Goal: Book appointment/travel/reservation

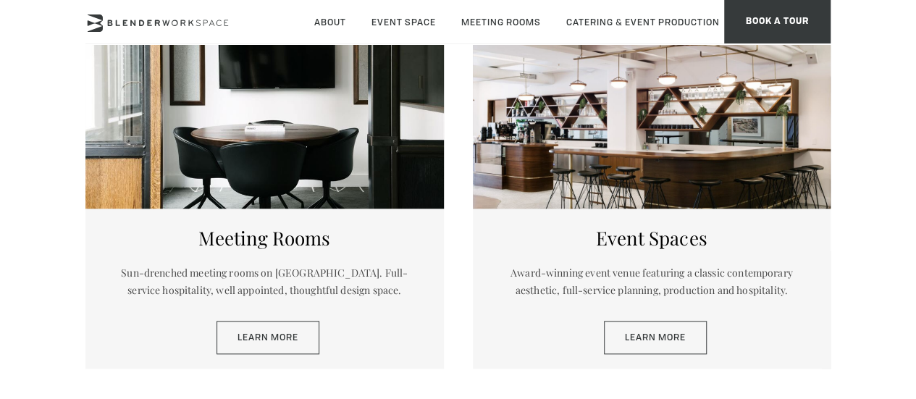
scroll to position [633, 0]
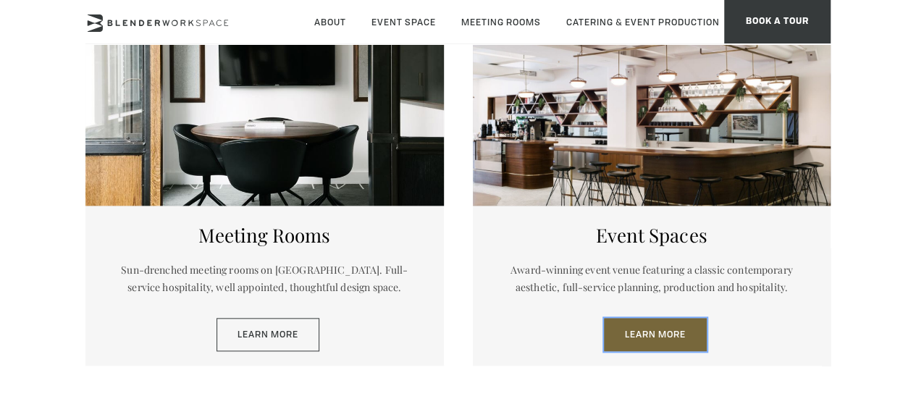
click at [620, 342] on link "Learn More" at bounding box center [655, 334] width 103 height 33
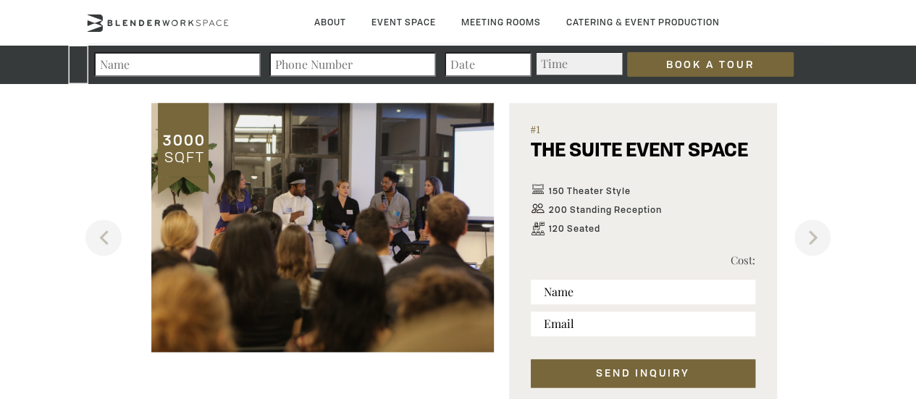
scroll to position [830, 0]
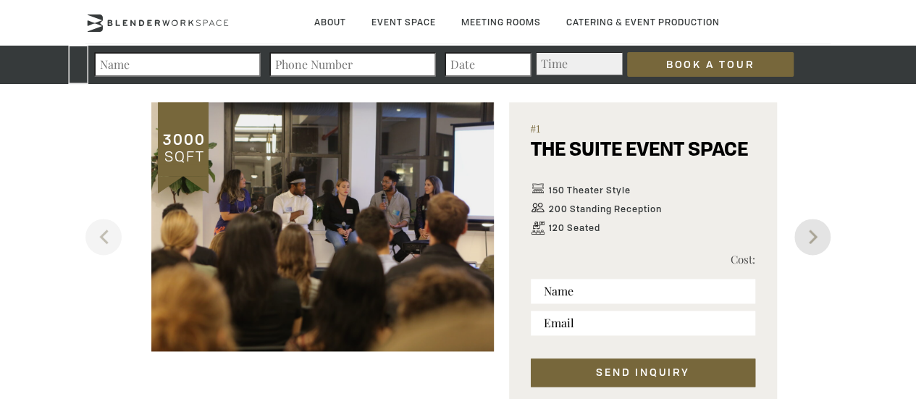
click at [803, 233] on button "Next" at bounding box center [813, 237] width 36 height 36
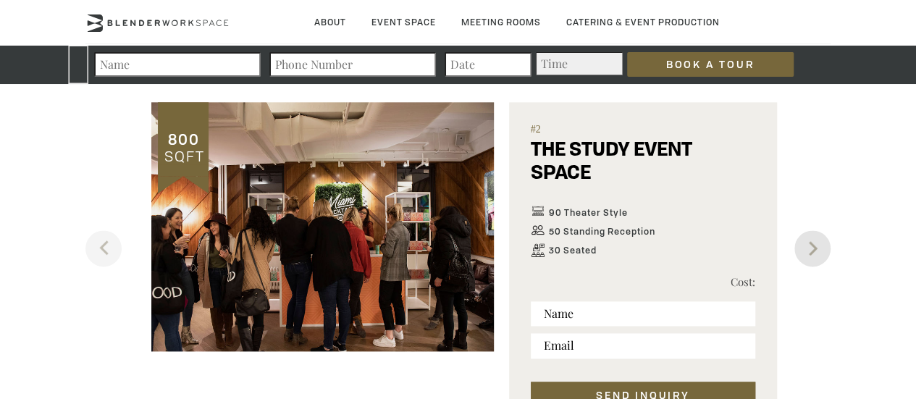
click at [803, 233] on button "Next" at bounding box center [813, 248] width 36 height 36
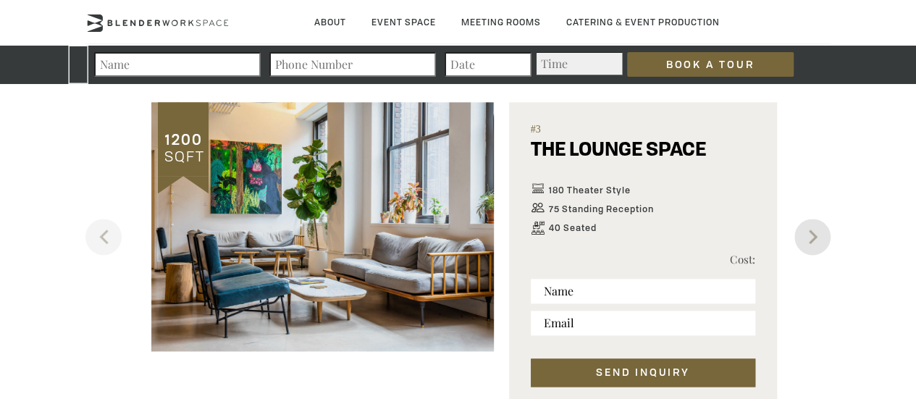
click at [803, 233] on button "Next" at bounding box center [813, 237] width 36 height 36
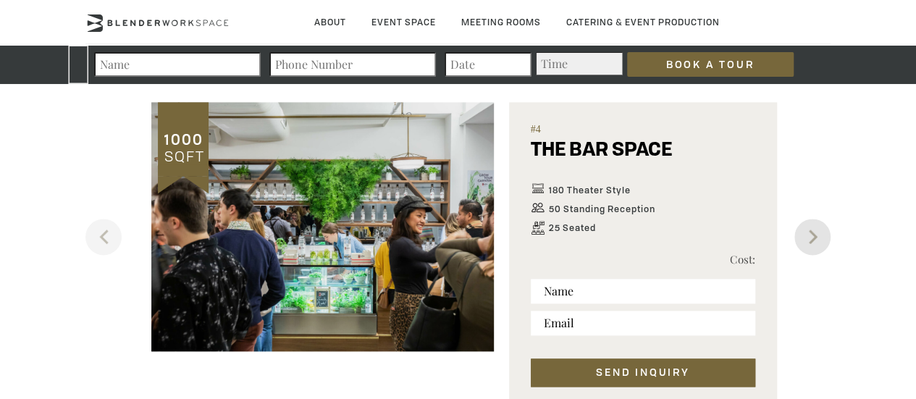
click at [803, 233] on button "Next" at bounding box center [813, 237] width 36 height 36
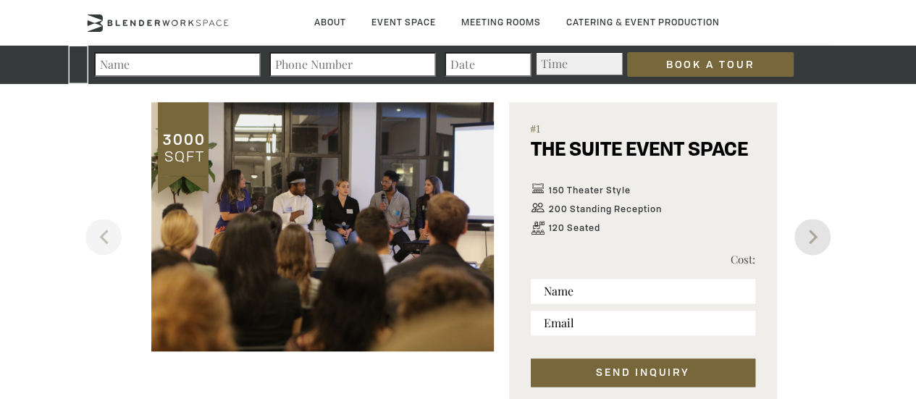
click at [803, 233] on button "Next" at bounding box center [813, 237] width 36 height 36
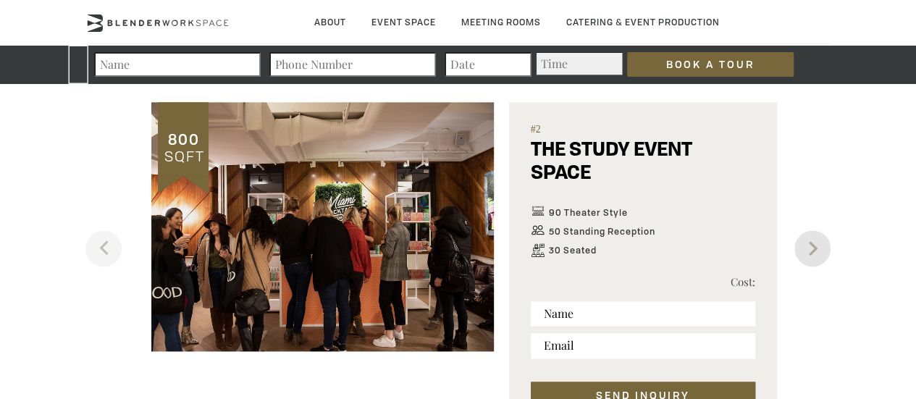
click at [803, 233] on button "Next" at bounding box center [813, 248] width 36 height 36
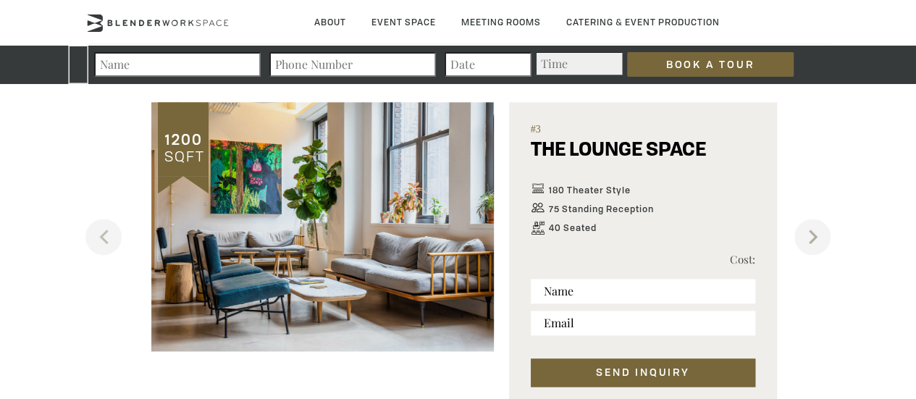
scroll to position [839, 0]
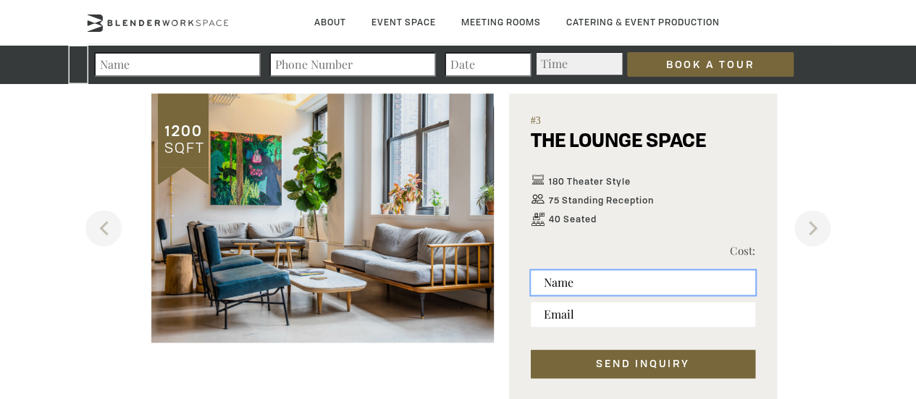
click at [565, 291] on input "text" at bounding box center [643, 282] width 225 height 25
type input "Kim O'Dowd"
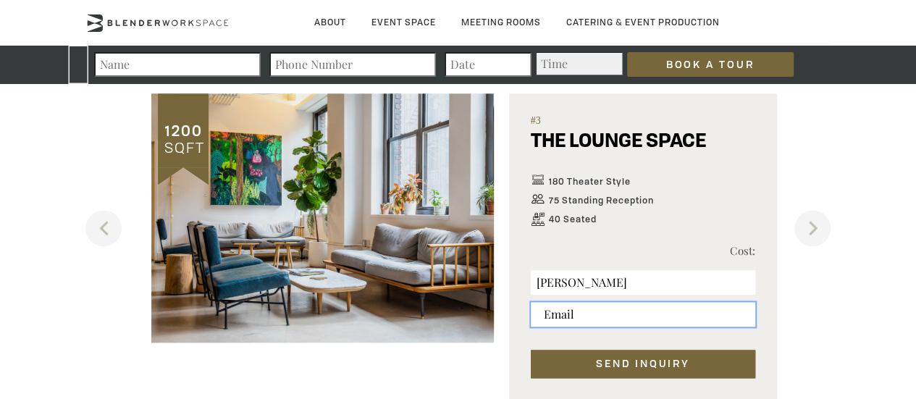
click at [568, 317] on input "email" at bounding box center [643, 314] width 225 height 25
type input "kimodowd@eia-international.org"
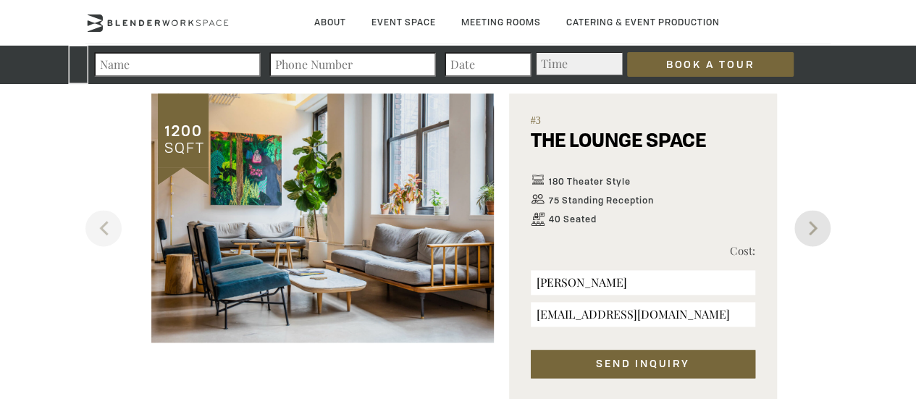
click at [821, 230] on button "Next" at bounding box center [813, 228] width 36 height 36
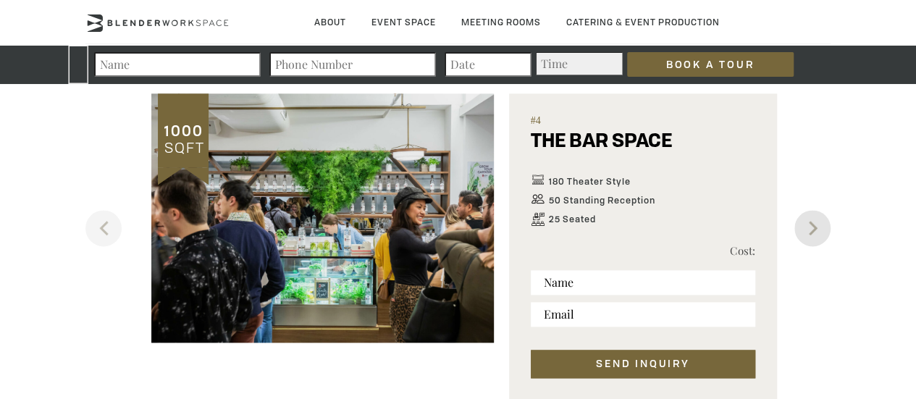
click at [821, 230] on button "Next" at bounding box center [813, 228] width 36 height 36
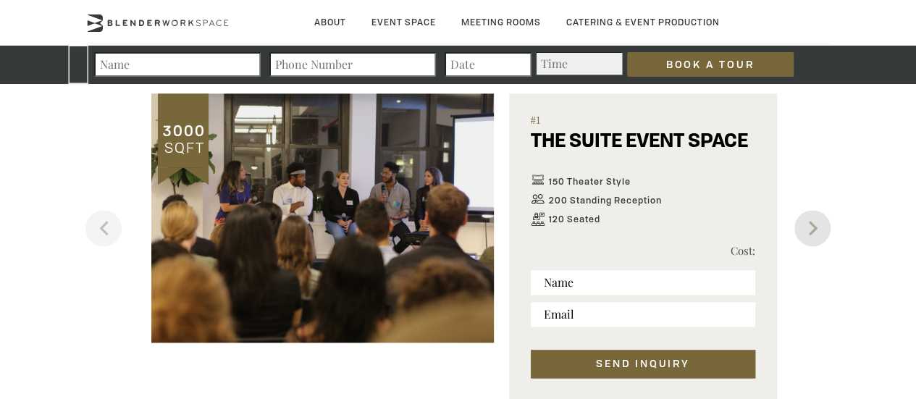
click at [821, 230] on button "Next" at bounding box center [813, 228] width 36 height 36
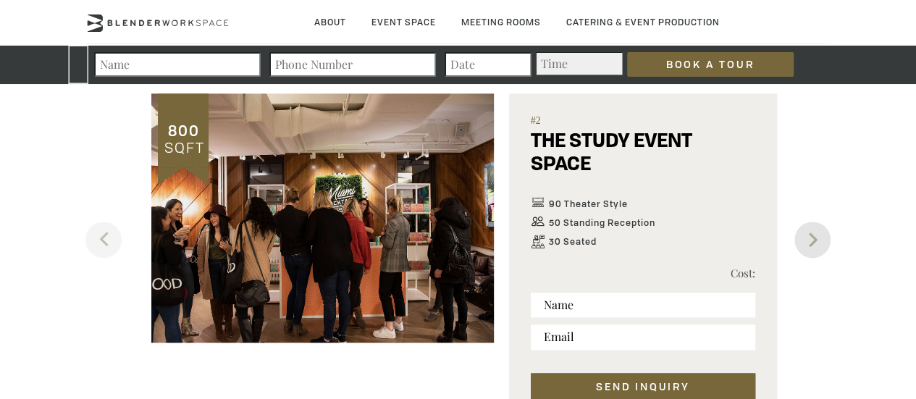
click at [821, 230] on button "Next" at bounding box center [813, 240] width 36 height 36
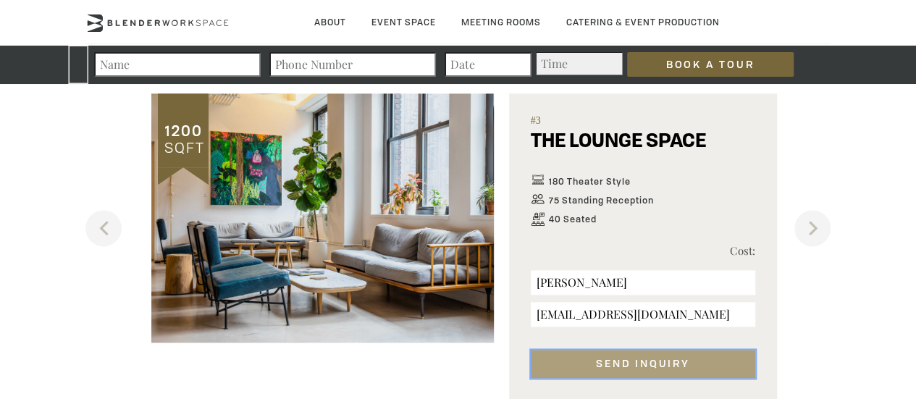
click at [676, 350] on button "SEND INQUIRY" at bounding box center [643, 364] width 225 height 28
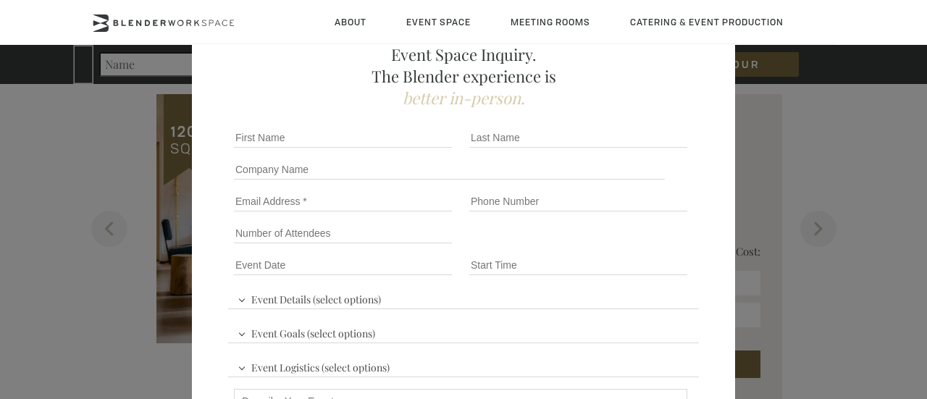
scroll to position [54, 0]
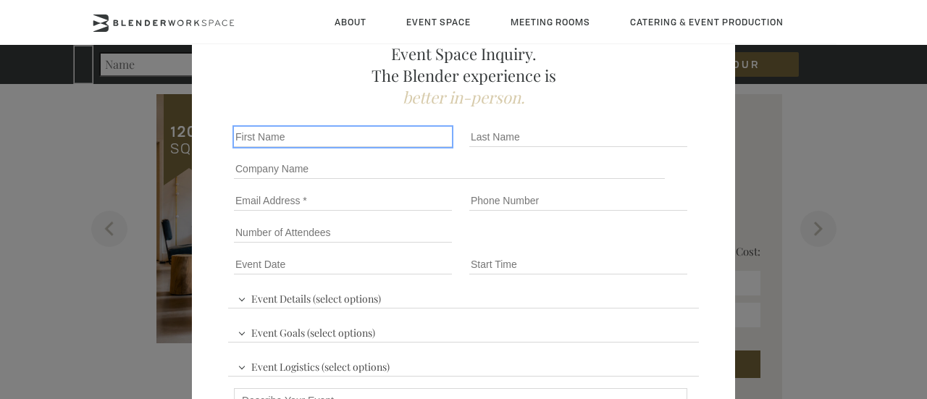
click at [262, 127] on input "First name *" at bounding box center [343, 137] width 218 height 20
type input "Kim"
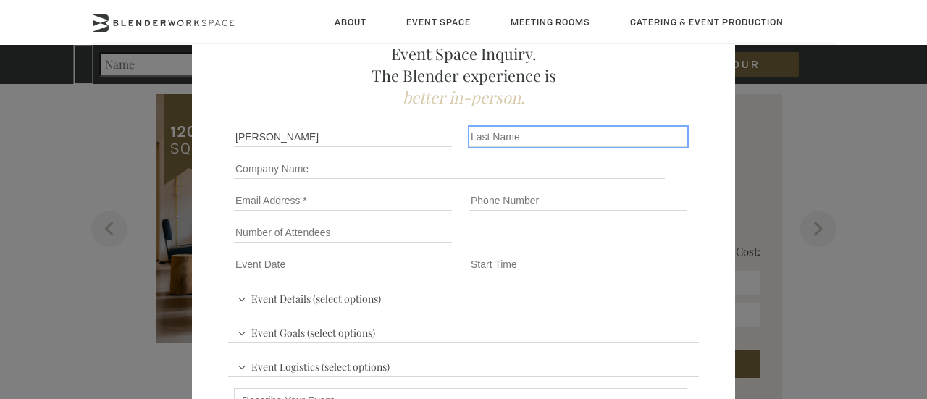
click at [469, 141] on input "Last name *" at bounding box center [578, 137] width 218 height 20
type input "O'Dowd"
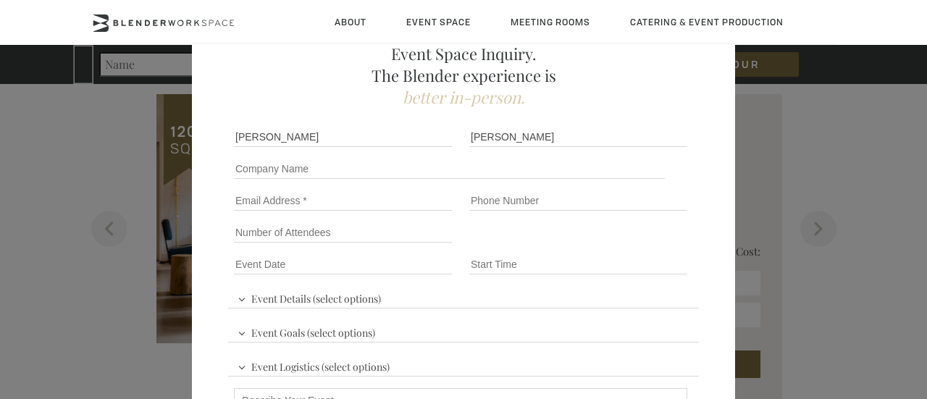
click at [335, 157] on div "Company name" at bounding box center [463, 169] width 471 height 32
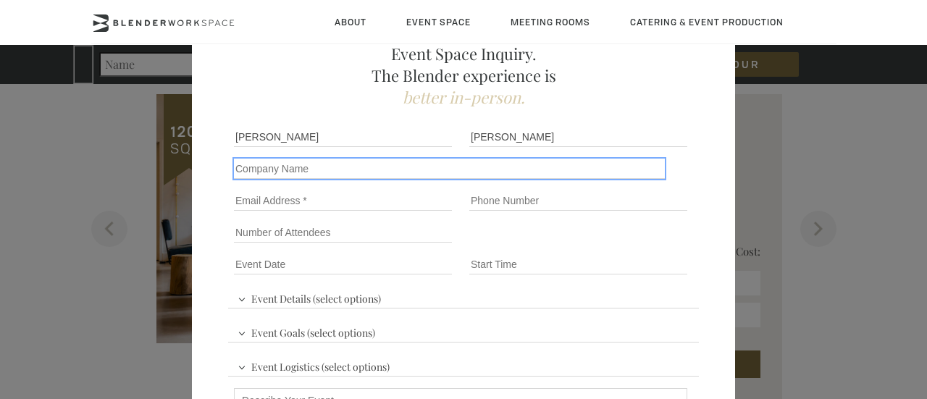
click at [305, 169] on input "Company name" at bounding box center [449, 169] width 431 height 20
type input "Environmental Investigation Agency"
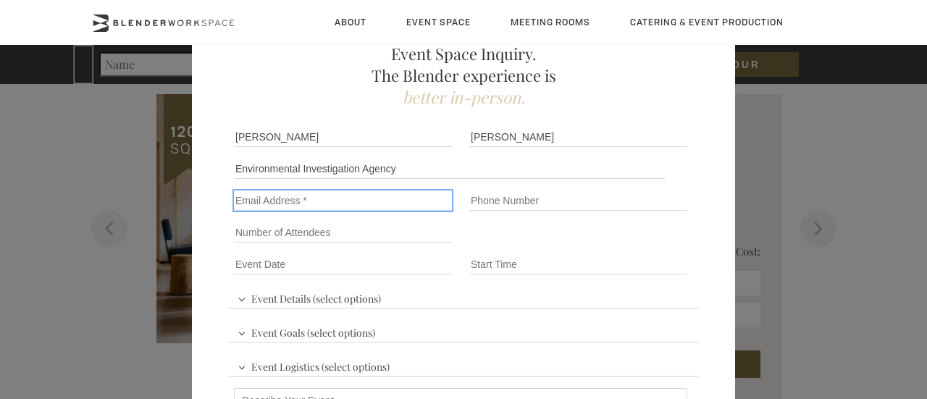
click at [293, 202] on input "Email" at bounding box center [343, 200] width 218 height 20
type input "kimodowd@eia-international.org"
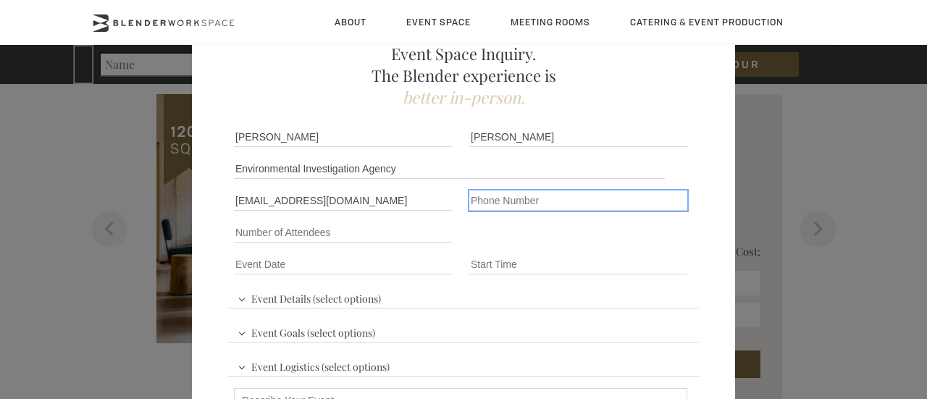
click at [529, 199] on input "Phone number" at bounding box center [578, 200] width 218 height 20
type input "="
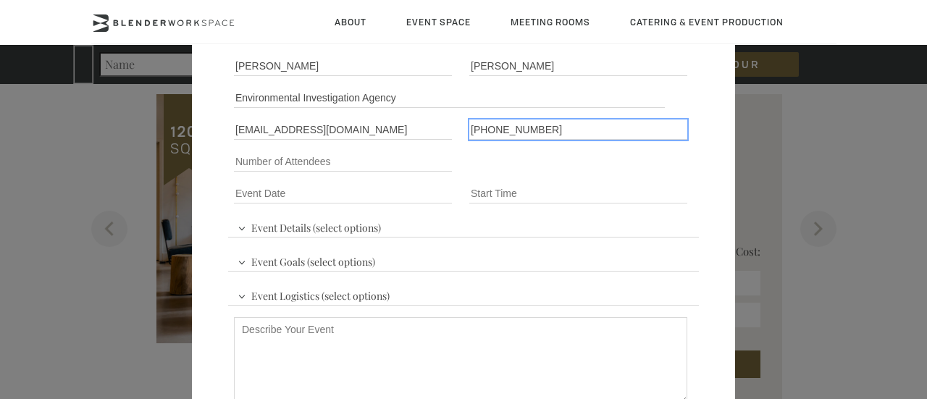
scroll to position [127, 0]
type input "+447368983907"
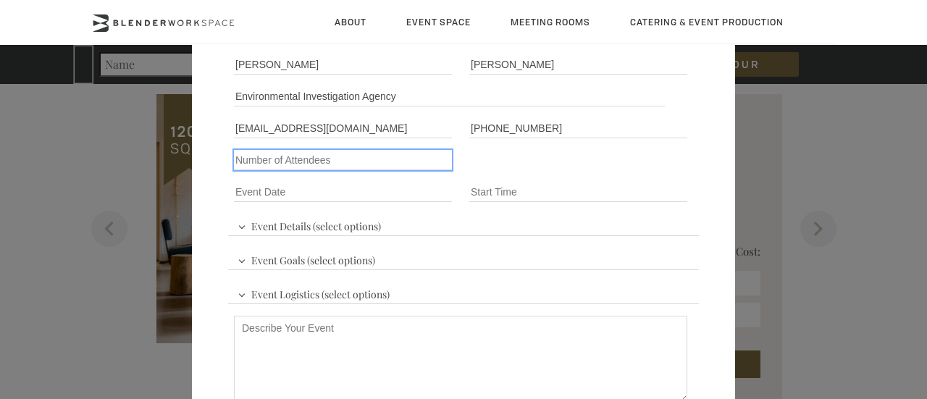
click at [326, 163] on input "Number of Attendees" at bounding box center [343, 160] width 218 height 20
type input "30"
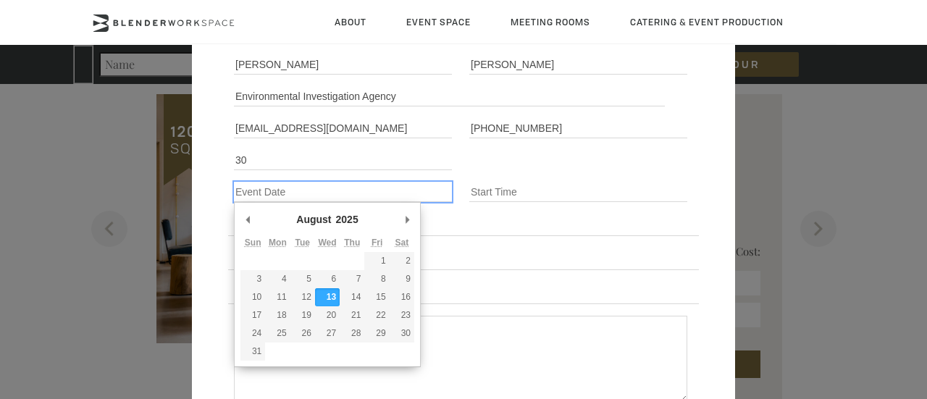
click at [314, 196] on input "Event Date *" at bounding box center [343, 192] width 218 height 20
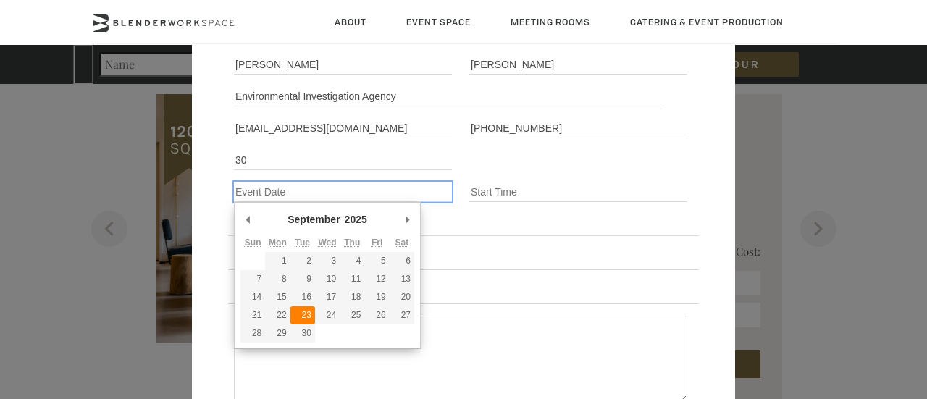
type div "2025-09-23"
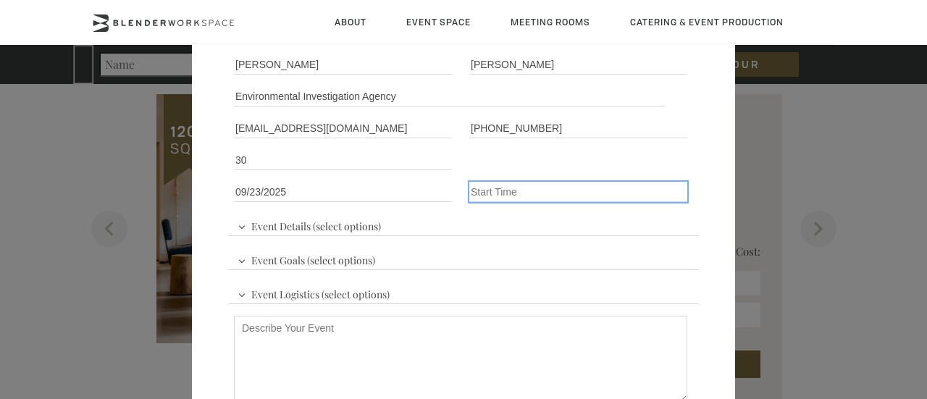
click at [485, 195] on input "Event Time" at bounding box center [578, 192] width 218 height 20
type input "1"
type input "09:00"
click at [398, 221] on div "Event Details (select options) Conference Workshop Product Launch Trade Show Fu…" at bounding box center [463, 288] width 471 height 161
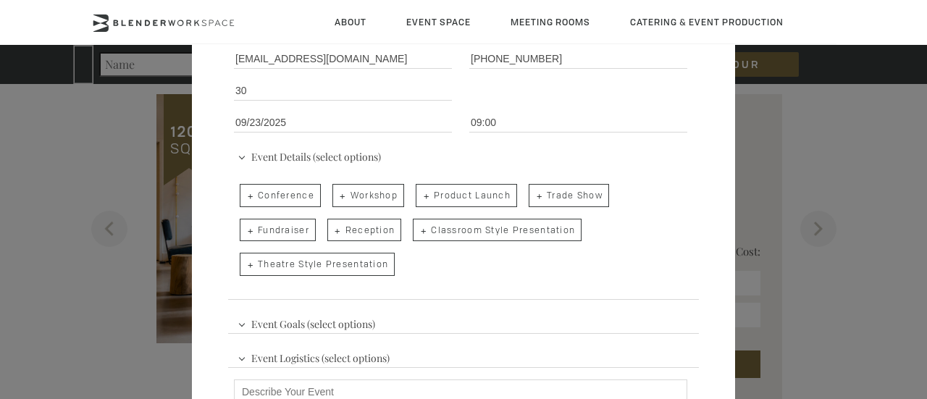
scroll to position [199, 0]
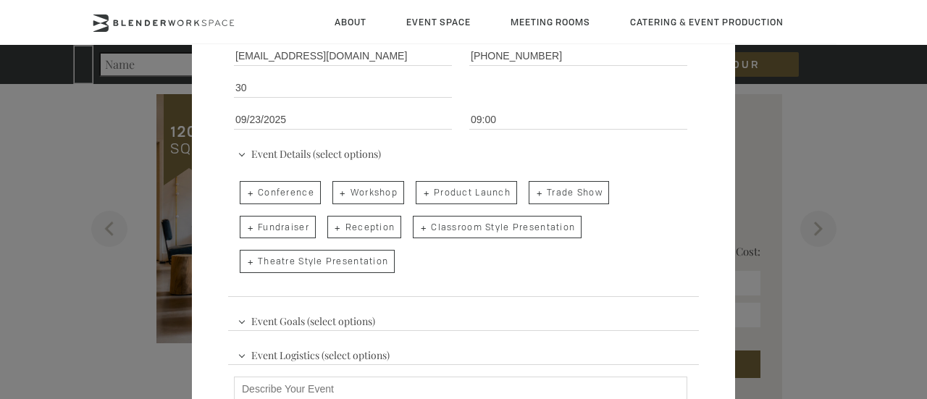
click at [372, 196] on span "Workshop" at bounding box center [368, 192] width 72 height 23
click at [336, 196] on input "Workshop" at bounding box center [331, 185] width 9 height 20
checkbox input "true"
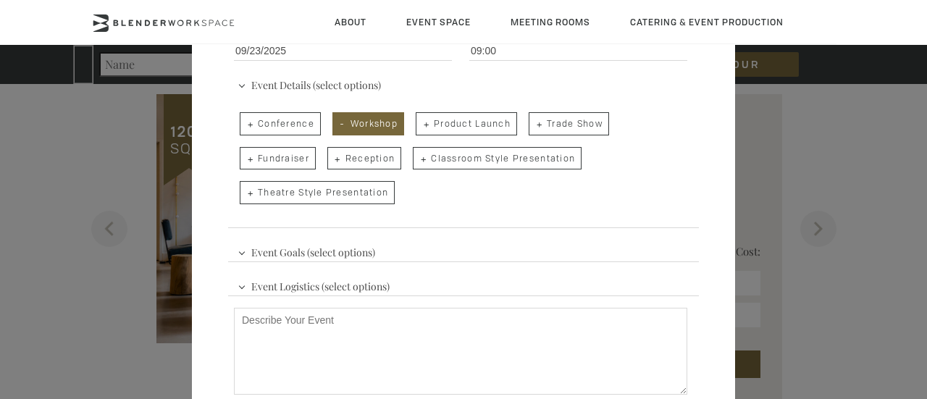
scroll to position [269, 0]
click at [433, 267] on div "Event Logistics (select options) Audio/Visual Presentation Breakout Rooms Break…" at bounding box center [463, 347] width 471 height 161
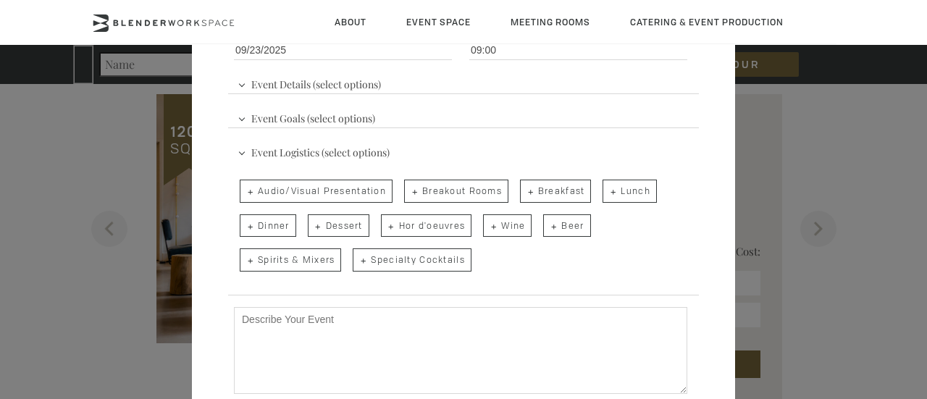
click at [558, 188] on span "Breakfast" at bounding box center [556, 191] width 72 height 23
click at [524, 188] on input "Breakfast" at bounding box center [518, 184] width 9 height 20
checkbox input "true"
click at [345, 117] on span "Event Goals (select options)" at bounding box center [306, 117] width 145 height 22
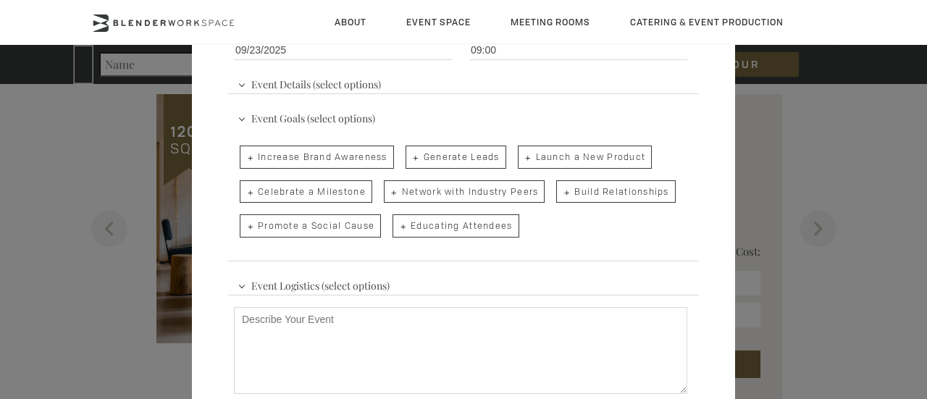
click at [592, 199] on span "Build Relationships" at bounding box center [615, 191] width 119 height 23
click at [560, 195] on input "Build Relationships" at bounding box center [554, 185] width 9 height 20
checkbox input "true"
click at [497, 196] on span "Network with Industry Peers" at bounding box center [465, 191] width 162 height 23
click at [388, 195] on input "Network with Industry Peers" at bounding box center [382, 185] width 9 height 20
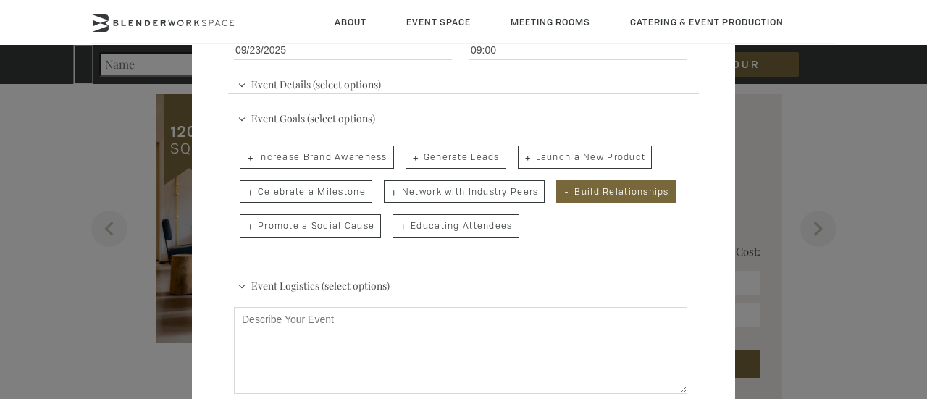
checkbox input "true"
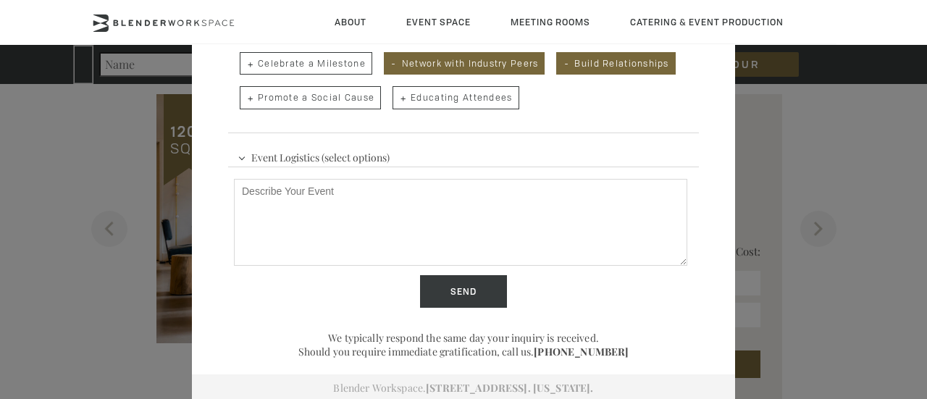
scroll to position [397, 0]
click at [469, 299] on input "Send" at bounding box center [463, 291] width 87 height 33
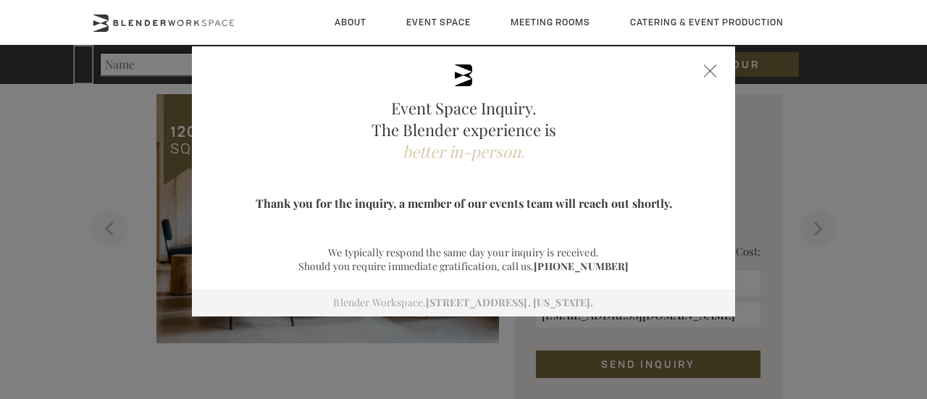
click at [705, 71] on span at bounding box center [710, 70] width 13 height 13
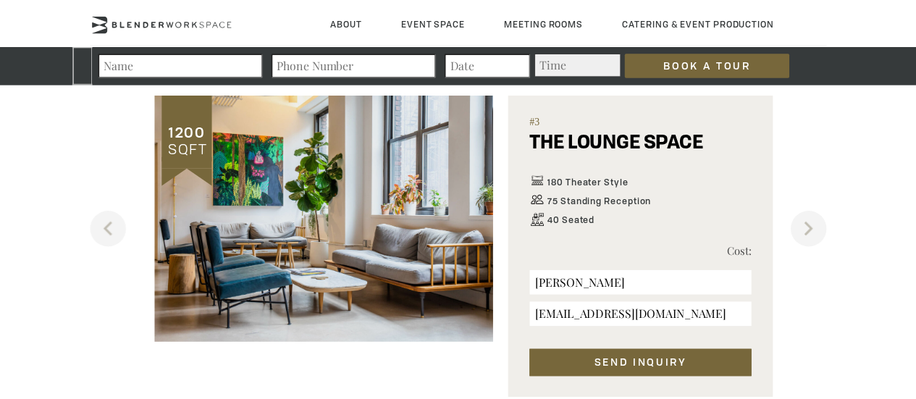
scroll to position [839, 0]
